Goal: Information Seeking & Learning: Learn about a topic

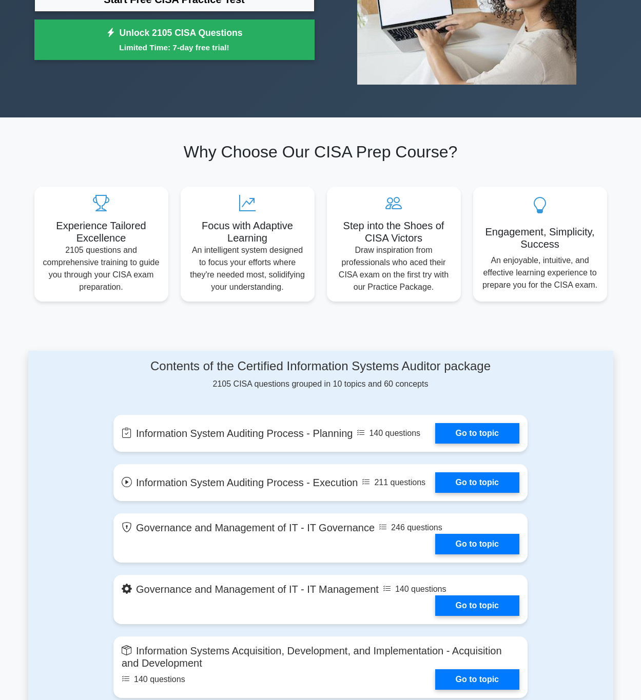
scroll to position [239, 0]
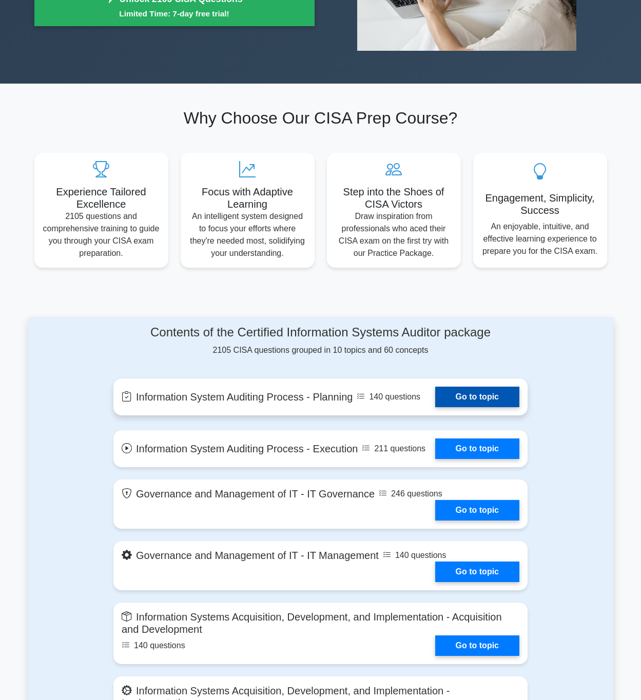
click at [490, 407] on link "Go to topic" at bounding box center [477, 397] width 84 height 21
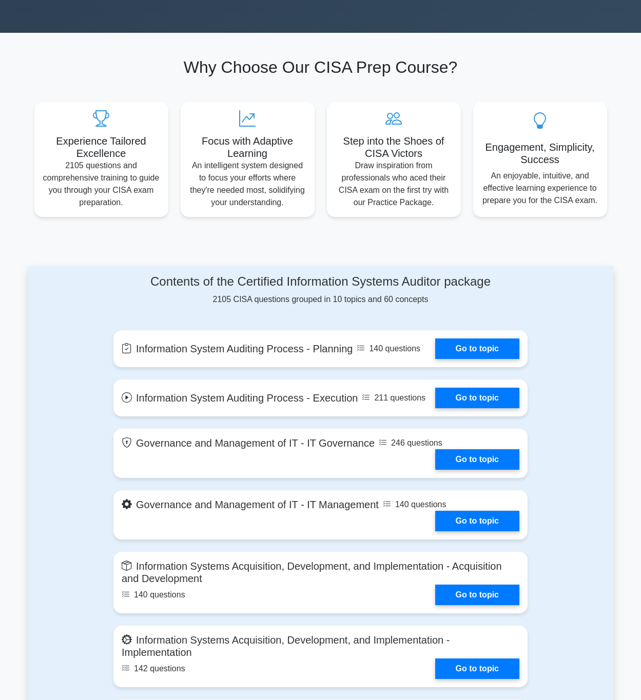
scroll to position [290, 0]
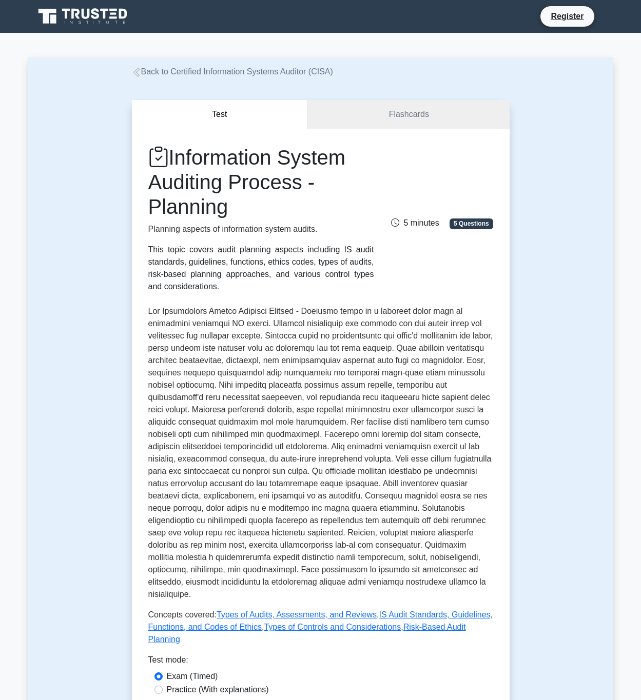
click at [360, 609] on p "Concepts covered: Types of Audits, Assessments, and Reviews , IS Audit Standard…" at bounding box center [320, 627] width 345 height 37
click at [344, 610] on link "Types of Audits, Assessments, and Reviews" at bounding box center [296, 614] width 160 height 9
